Goal: Use online tool/utility

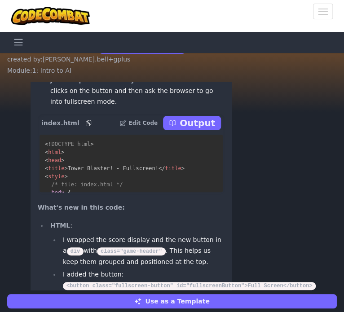
scroll to position [-440, 0]
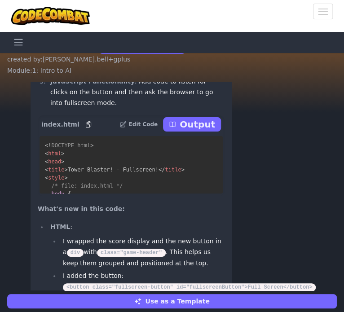
click at [176, 128] on icon at bounding box center [172, 124] width 7 height 7
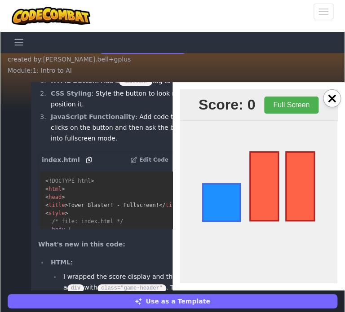
scroll to position [-476, 0]
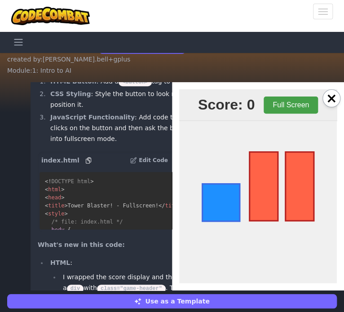
click at [270, 105] on button "Full Screen" at bounding box center [291, 105] width 54 height 17
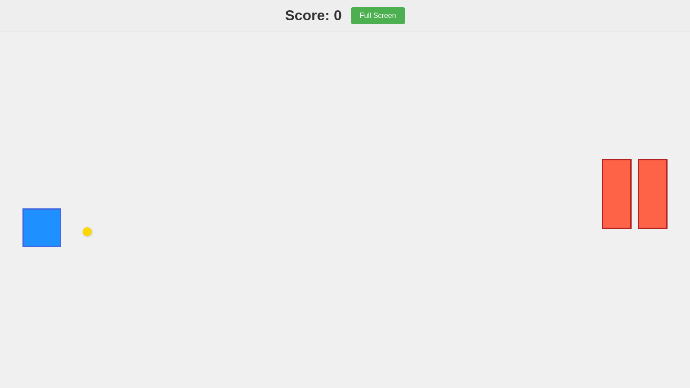
click at [343, 7] on button "Full Screen" at bounding box center [378, 15] width 54 height 17
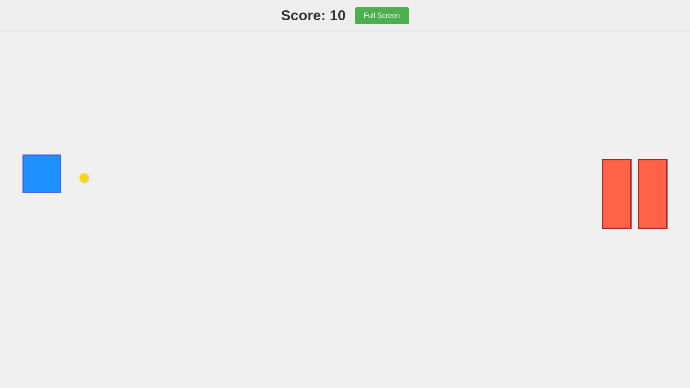
click at [343, 7] on button "Full Screen" at bounding box center [382, 15] width 54 height 17
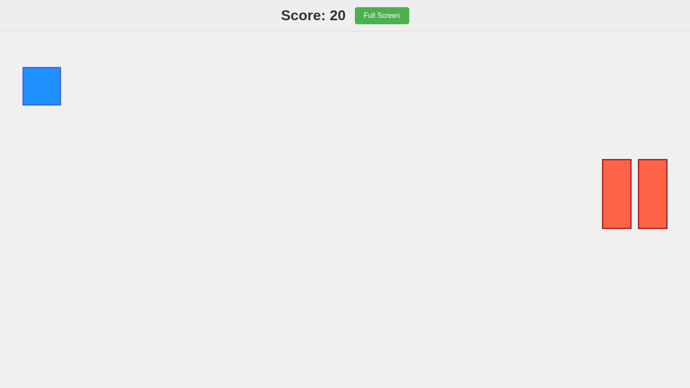
click at [343, 7] on button "Full Screen" at bounding box center [382, 15] width 54 height 17
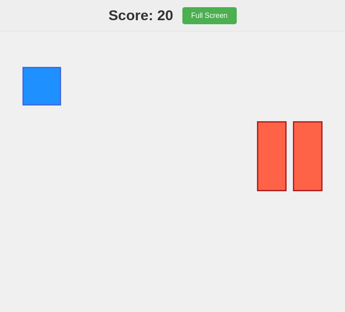
scroll to position [-551, 0]
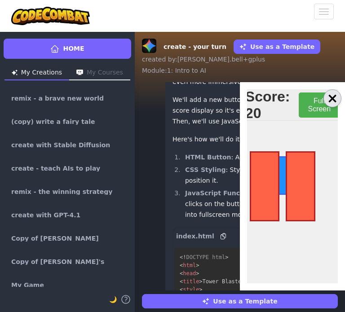
click at [331, 97] on button "×" at bounding box center [332, 98] width 18 height 18
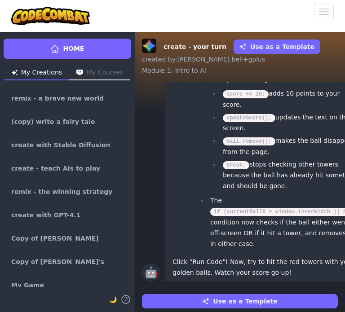
scroll to position [-821, 0]
